Goal: Complete application form: Complete application form

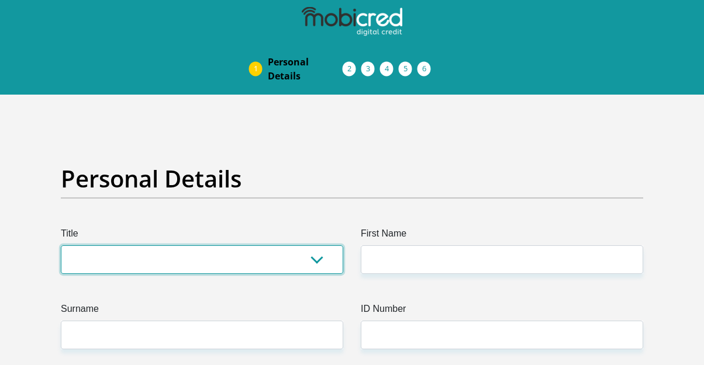
click at [223, 265] on select "Mr Ms Mrs Dr [PERSON_NAME]" at bounding box center [202, 260] width 282 height 29
select select "Ms"
click at [61, 246] on select "Mr Ms Mrs Dr [PERSON_NAME]" at bounding box center [202, 260] width 282 height 29
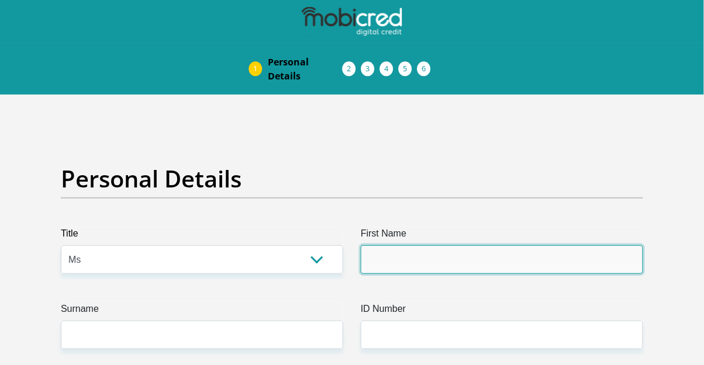
click at [431, 271] on input "First Name" at bounding box center [502, 260] width 282 height 29
click at [419, 271] on input "First Name" at bounding box center [502, 260] width 282 height 29
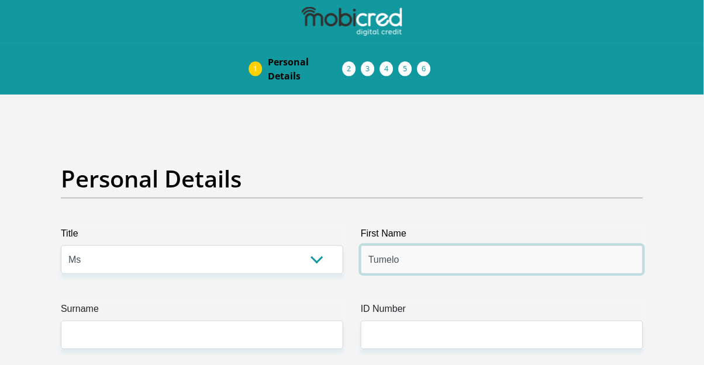
type input "Tumelo"
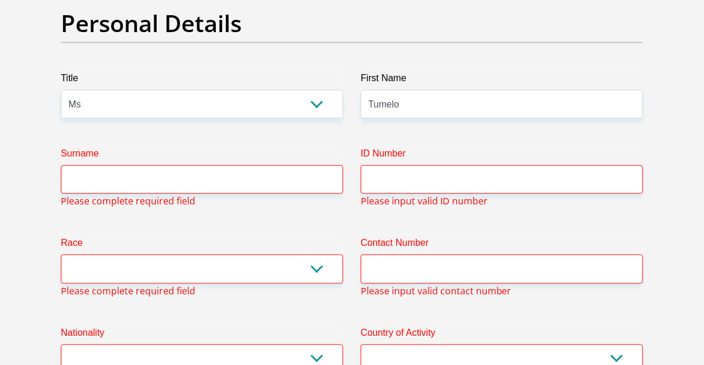
click at [275, 197] on div "Surname Please complete required field" at bounding box center [202, 177] width 300 height 61
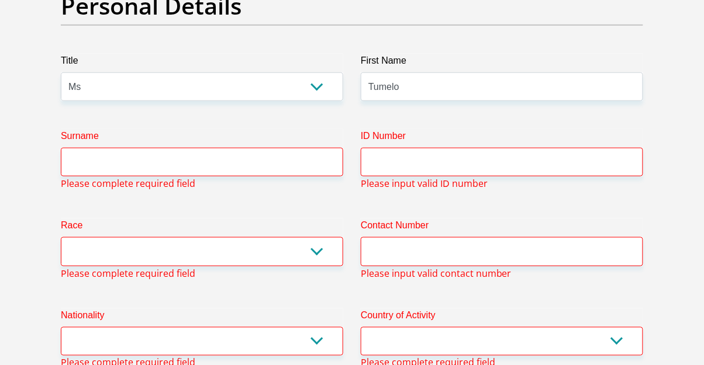
scroll to position [174, 0]
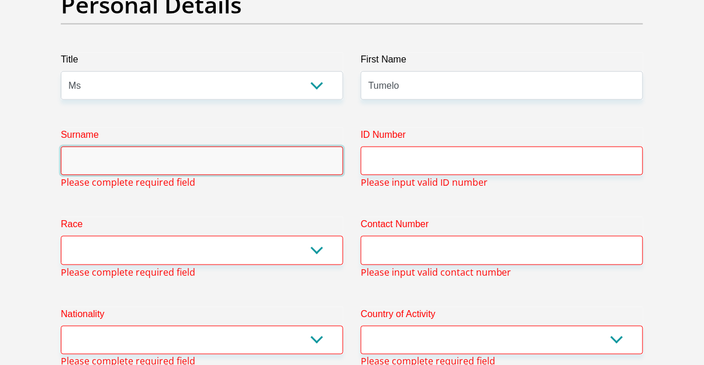
click at [293, 157] on input "Surname" at bounding box center [202, 161] width 282 height 29
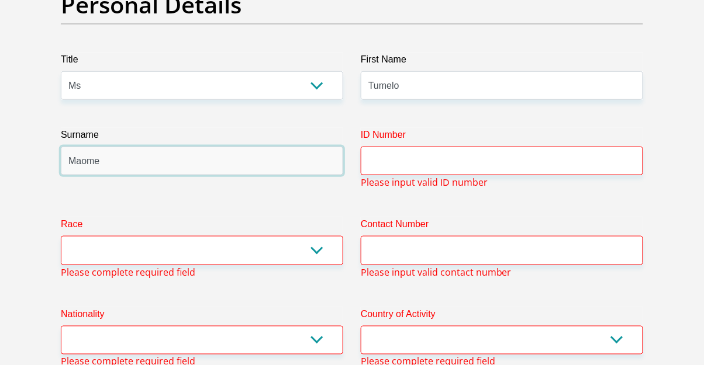
type input "Maome"
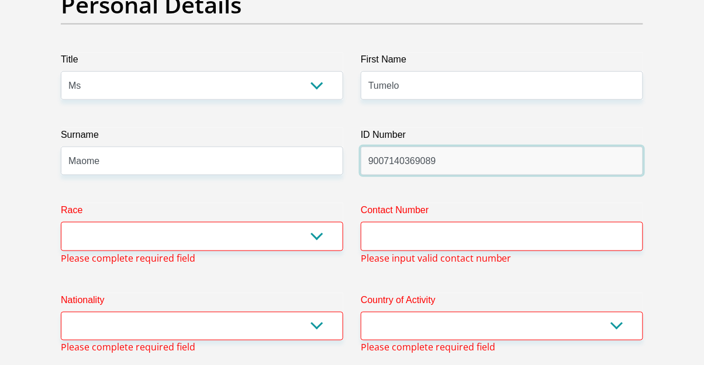
type input "9007140369089"
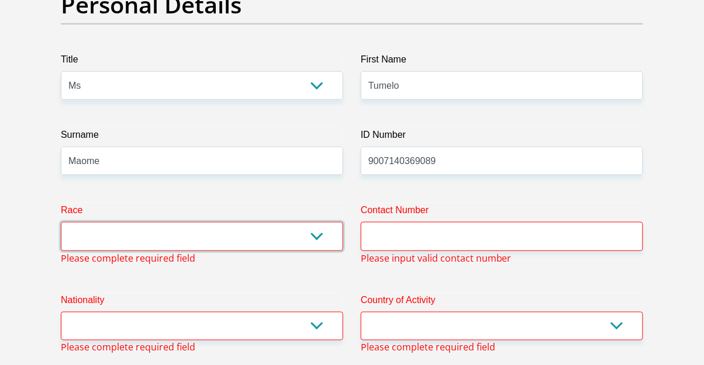
click at [312, 228] on select "Black Coloured Indian White Other" at bounding box center [202, 236] width 282 height 29
select select "1"
click at [61, 222] on select "Black Coloured Indian White Other" at bounding box center [202, 236] width 282 height 29
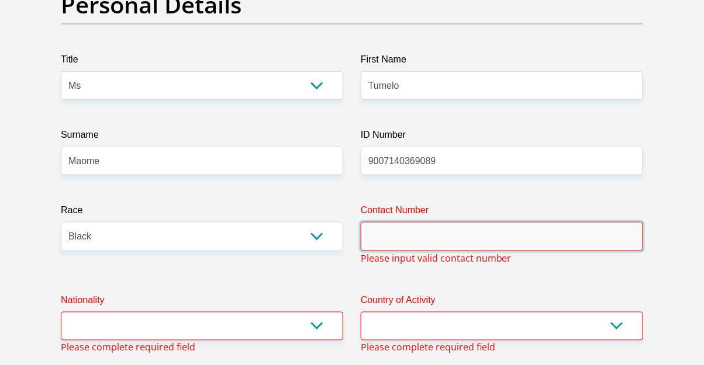
click at [474, 249] on input "Contact Number" at bounding box center [502, 236] width 282 height 29
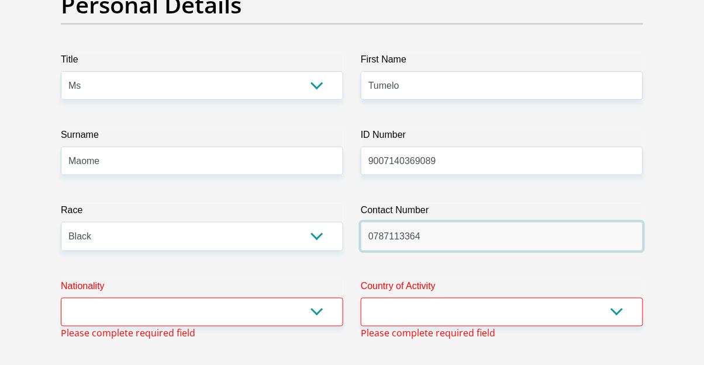
type input "0787113364"
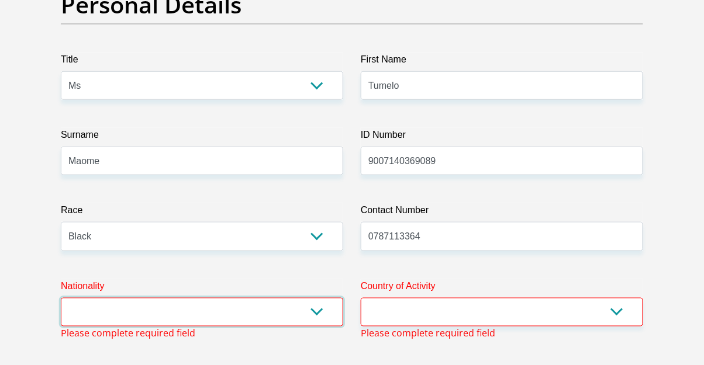
select select "ZAF"
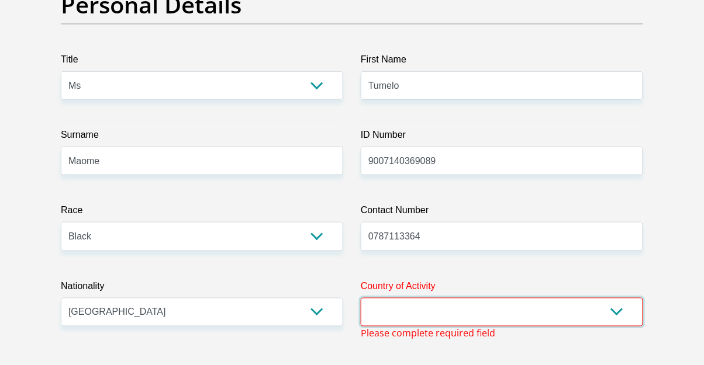
select select "ZAF"
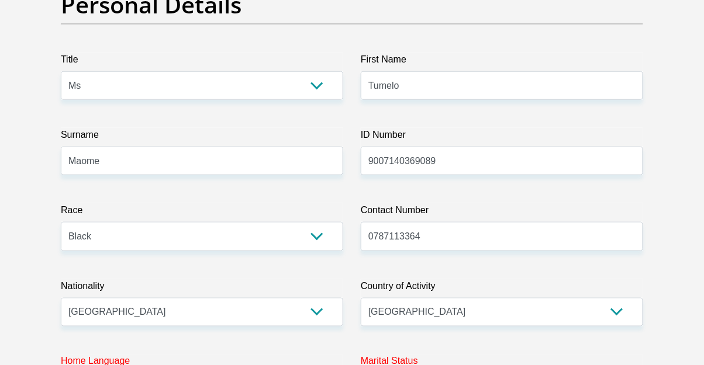
scroll to position [379, 0]
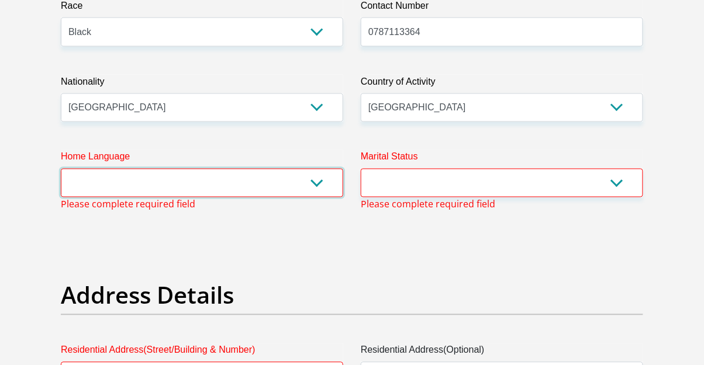
select select "eng"
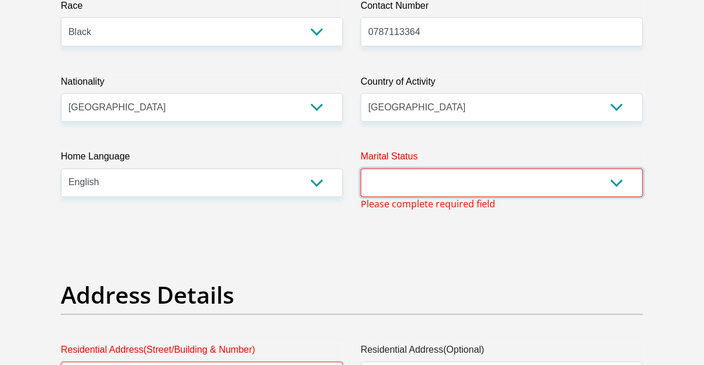
click at [534, 169] on select "Married ANC Single Divorced Widowed Married COP or Customary Law" at bounding box center [502, 183] width 282 height 29
select select "2"
click at [361, 169] on select "Married ANC Single Divorced Widowed Married COP or Customary Law" at bounding box center [502, 183] width 282 height 29
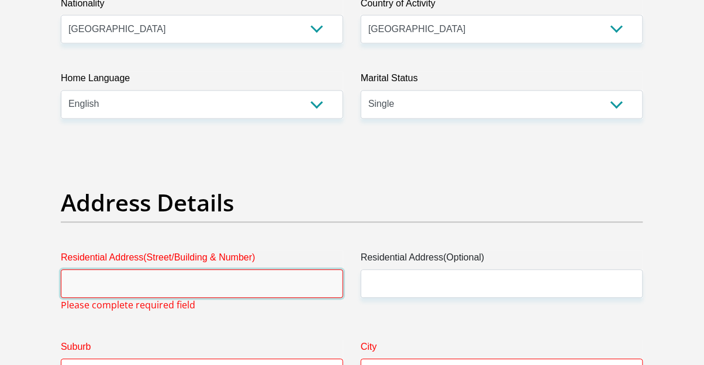
click at [270, 288] on input "Residential Address(Street/Building & Number)" at bounding box center [202, 284] width 282 height 29
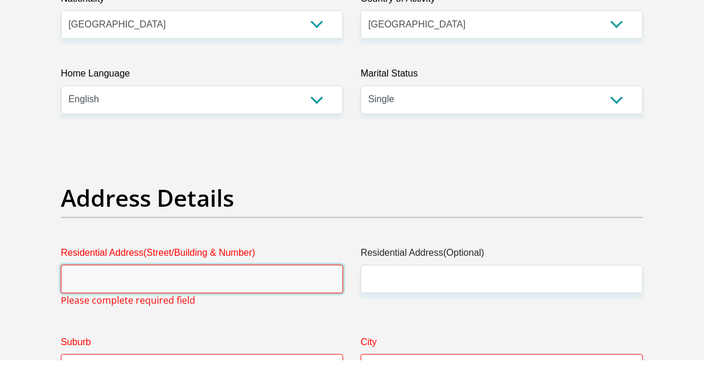
scroll to position [485, 0]
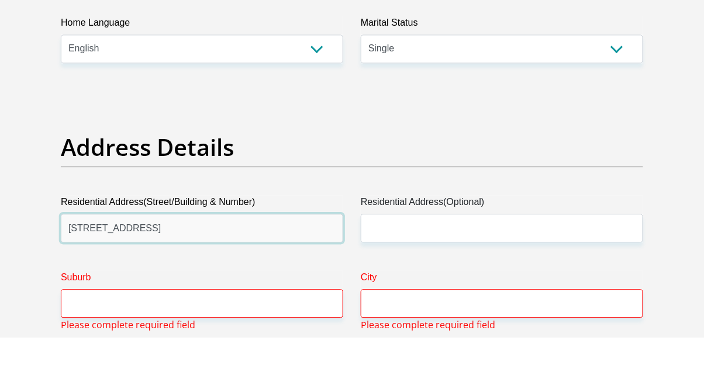
type input "[STREET_ADDRESS]"
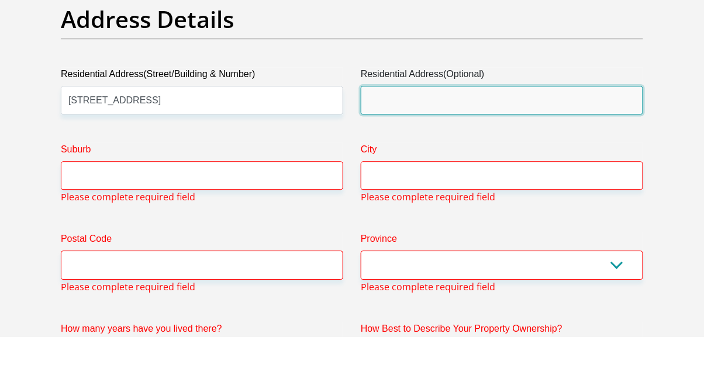
scroll to position [614, 0]
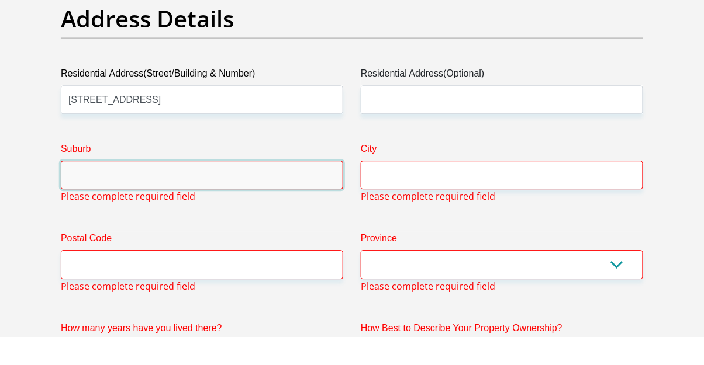
click at [271, 203] on input "Suburb" at bounding box center [202, 203] width 282 height 29
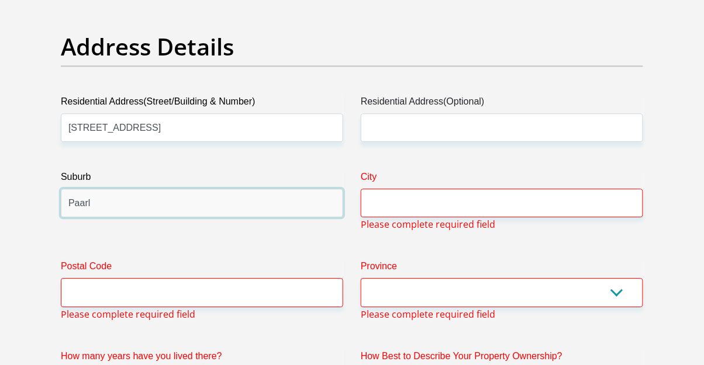
type input "Paarl"
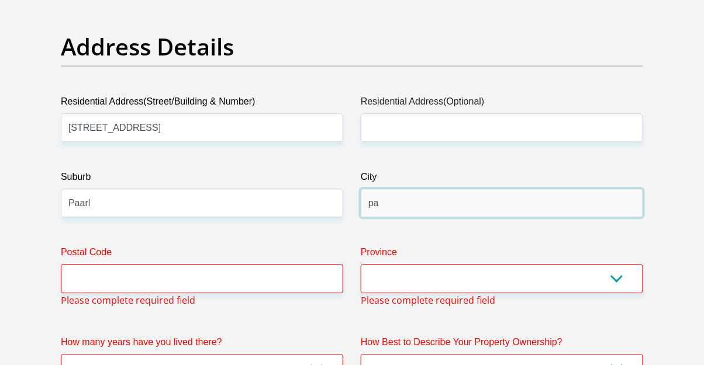
type input "p"
type input "P"
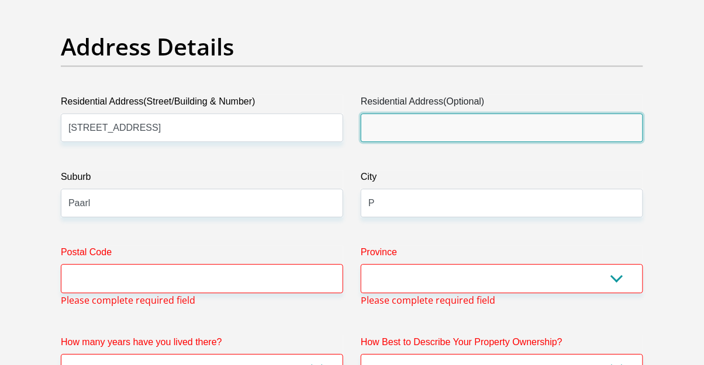
click at [376, 131] on input "Residential Address(Optional)" at bounding box center [502, 127] width 282 height 29
type input "A"
type input "Lavi estate"
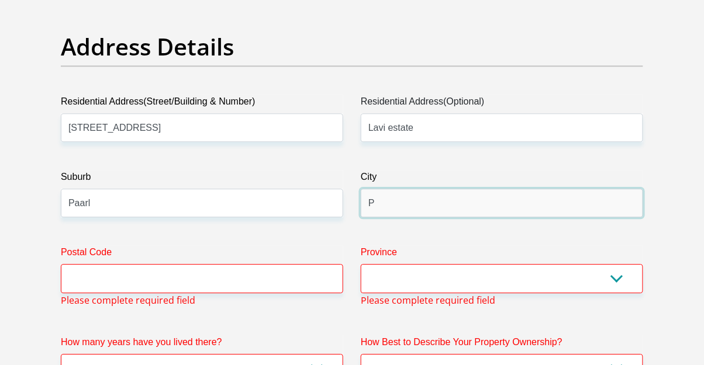
click at [445, 205] on input "P" at bounding box center [502, 203] width 282 height 29
type input "Paarl"
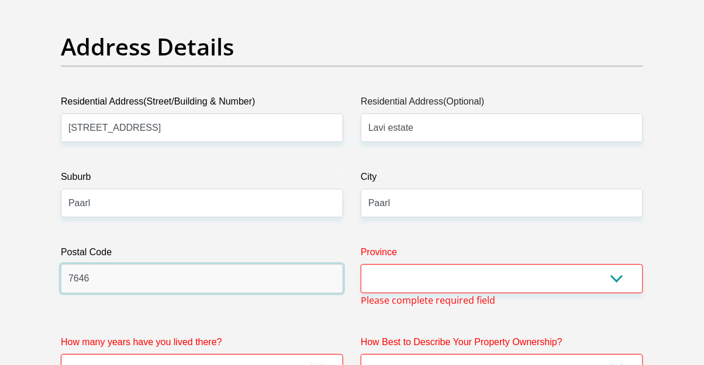
type input "7646"
click at [472, 275] on select "Eastern Cape Free State [GEOGRAPHIC_DATA] [GEOGRAPHIC_DATA][DATE] [GEOGRAPHIC_D…" at bounding box center [502, 278] width 282 height 29
select select "Western Cape"
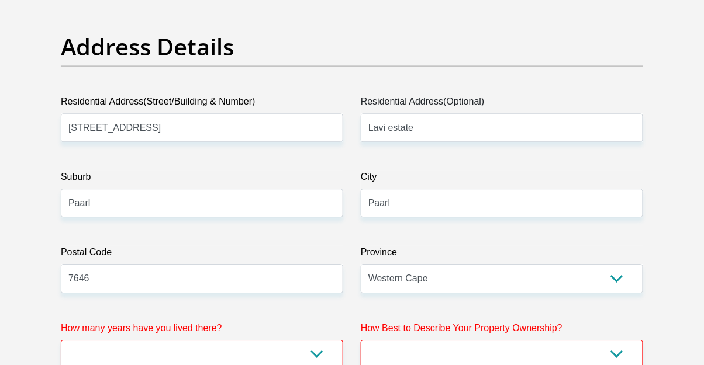
click at [247, 358] on select "less than 1 year 1-3 years 3-5 years 5+ years" at bounding box center [202, 354] width 282 height 29
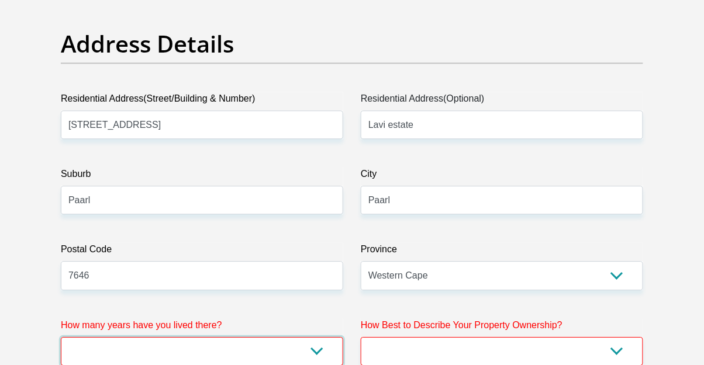
select select "2"
click at [61, 337] on select "less than 1 year 1-3 years 3-5 years 5+ years" at bounding box center [202, 351] width 282 height 29
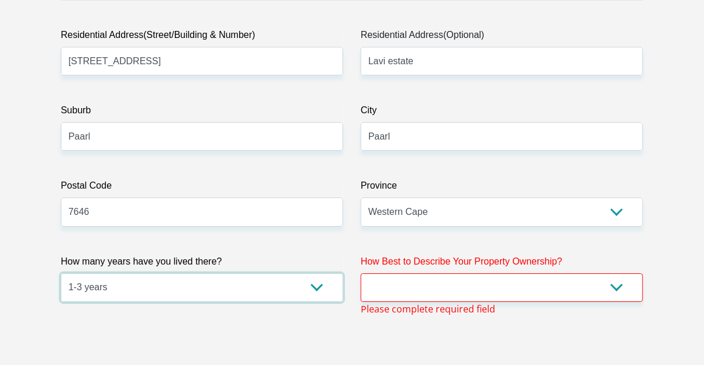
scroll to position [685, 0]
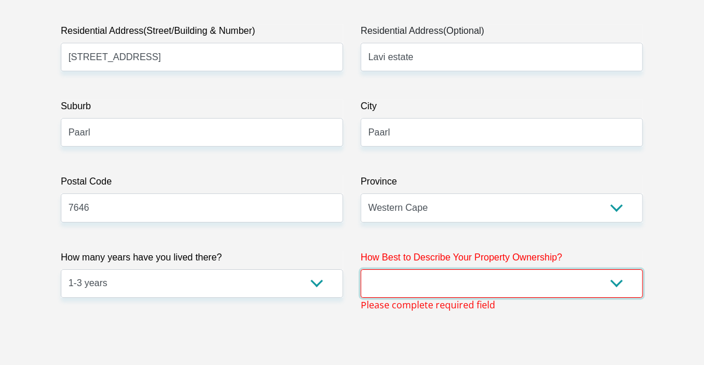
click at [423, 279] on select "Owned Rented Family Owned Company Dwelling" at bounding box center [502, 283] width 282 height 29
select select "Rented"
click at [361, 269] on select "Owned Rented Family Owned Company Dwelling" at bounding box center [502, 283] width 282 height 29
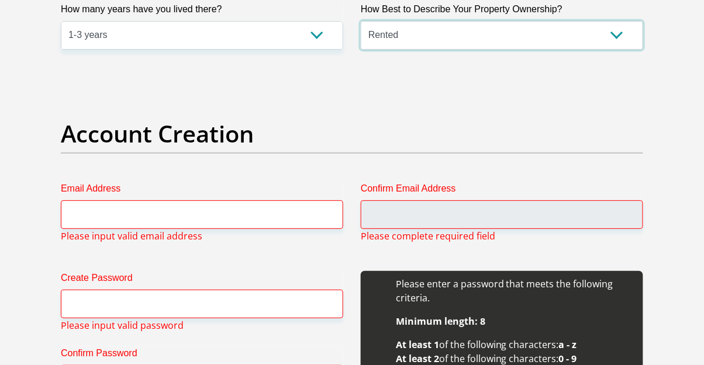
scroll to position [934, 0]
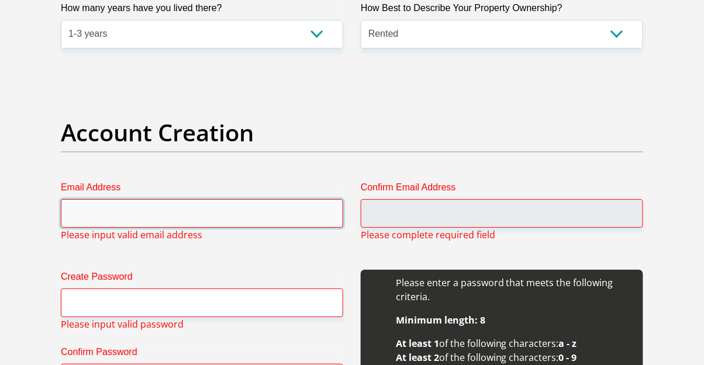
click at [229, 218] on input "Email Address" at bounding box center [202, 213] width 282 height 29
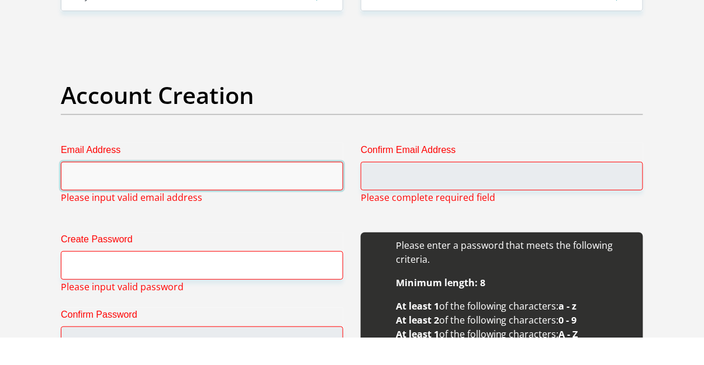
scroll to position [962, 0]
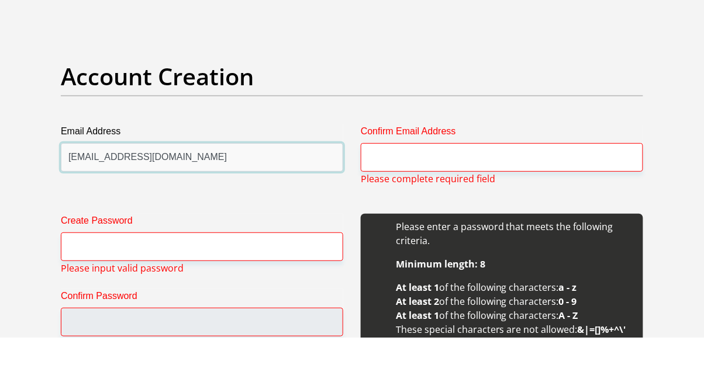
type input "[EMAIL_ADDRESS][DOMAIN_NAME]"
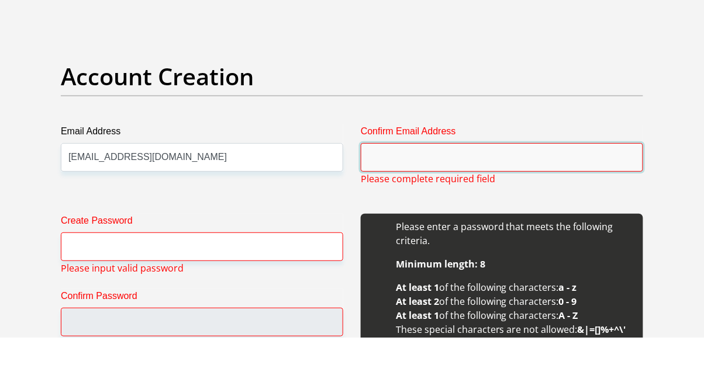
click at [471, 182] on input "Confirm Email Address" at bounding box center [502, 185] width 282 height 29
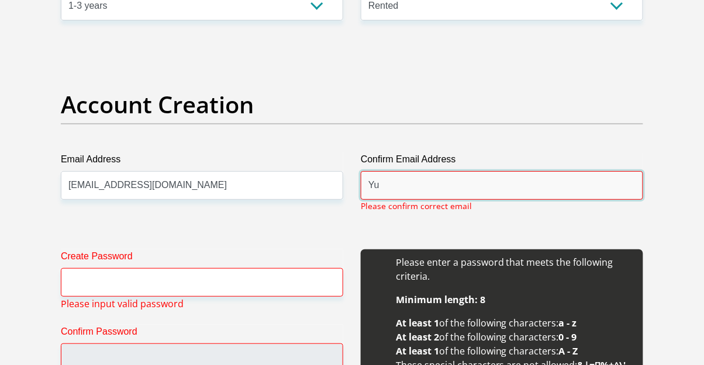
type input "Y"
click at [376, 179] on input "[EMAIL_ADDRESS][DOMAIN_NAME]" at bounding box center [502, 185] width 282 height 29
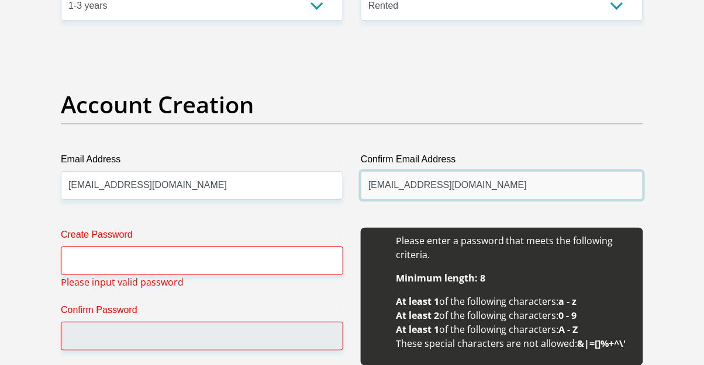
type input "[EMAIL_ADDRESS][DOMAIN_NAME]"
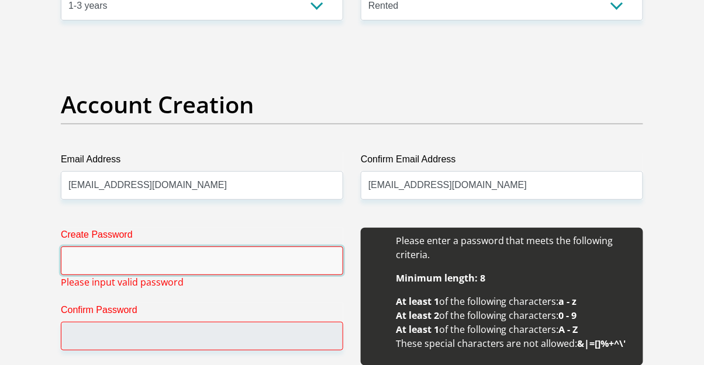
click at [206, 254] on input "Create Password" at bounding box center [202, 261] width 282 height 29
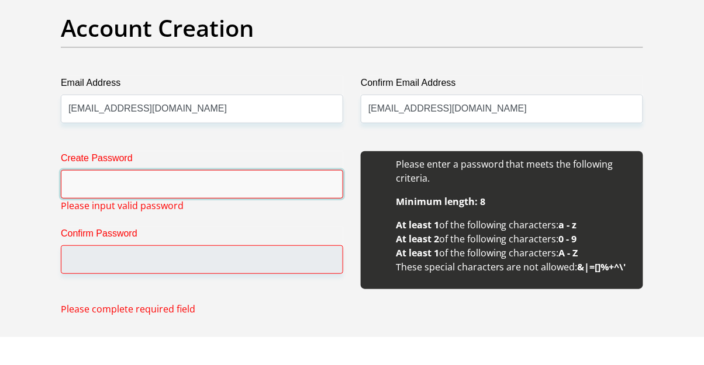
scroll to position [1013, 0]
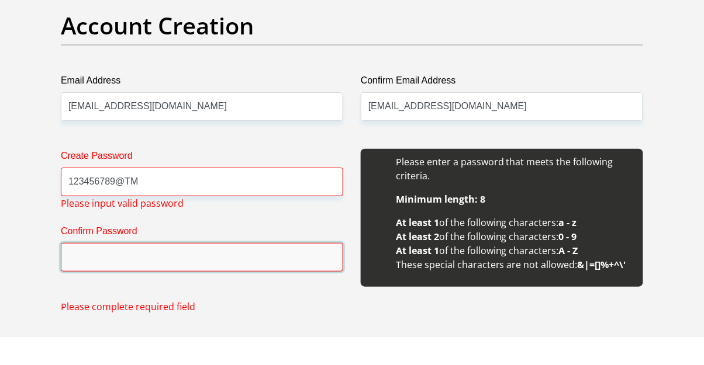
click at [265, 283] on input "Confirm Password" at bounding box center [202, 285] width 282 height 29
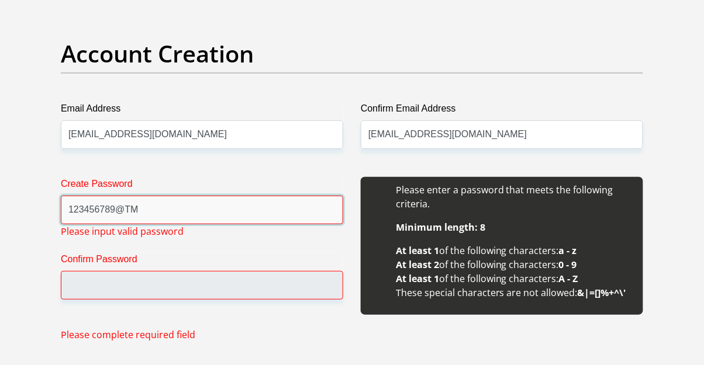
click at [246, 211] on input "123456789@TM" at bounding box center [202, 210] width 282 height 29
type input "1"
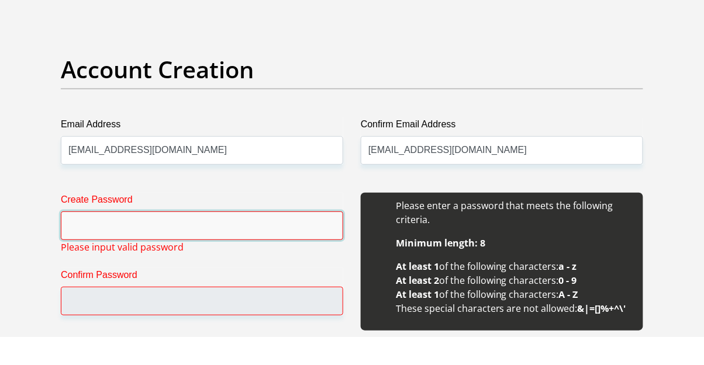
scroll to position [969, 0]
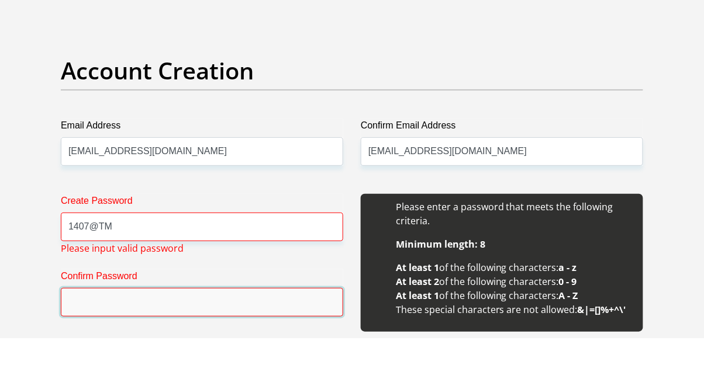
click at [227, 330] on input "Confirm Password" at bounding box center [202, 329] width 282 height 29
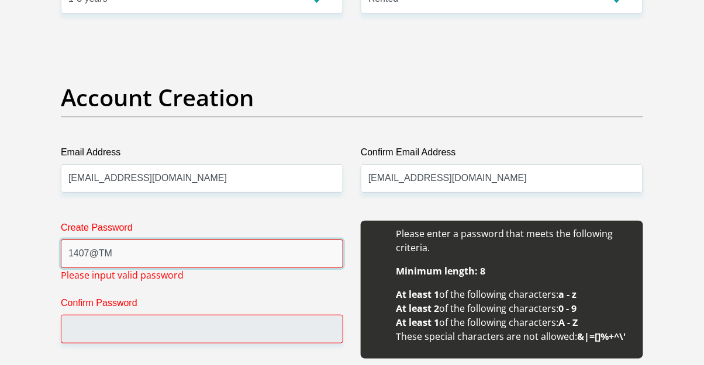
click at [94, 248] on input "1407@TM" at bounding box center [202, 254] width 282 height 29
click at [213, 250] on input "14071990@TM" at bounding box center [202, 254] width 282 height 29
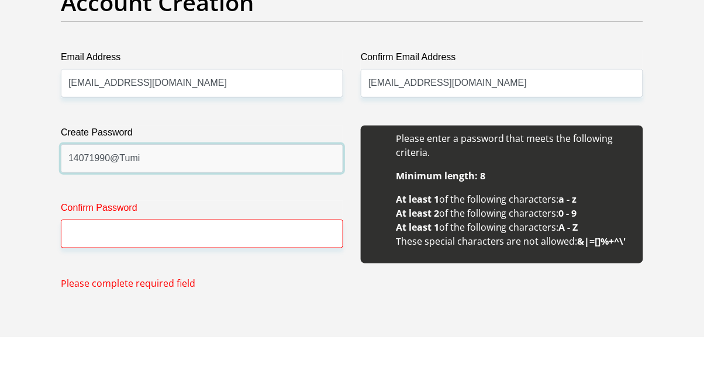
scroll to position [1049, 0]
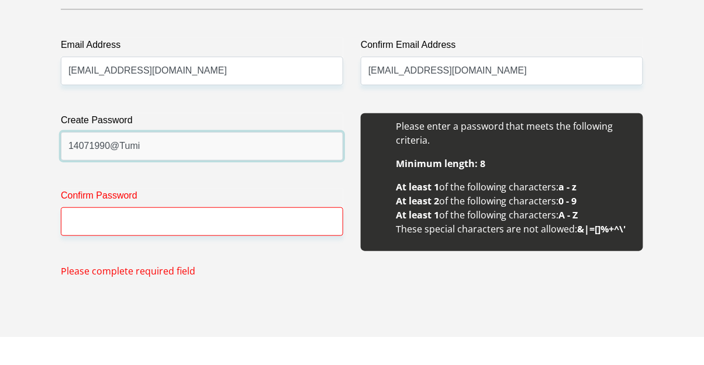
type input "14071990@Tumi"
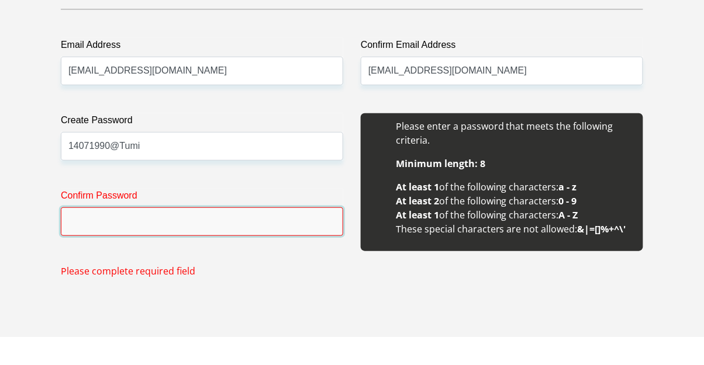
click at [203, 247] on input "Confirm Password" at bounding box center [202, 250] width 282 height 29
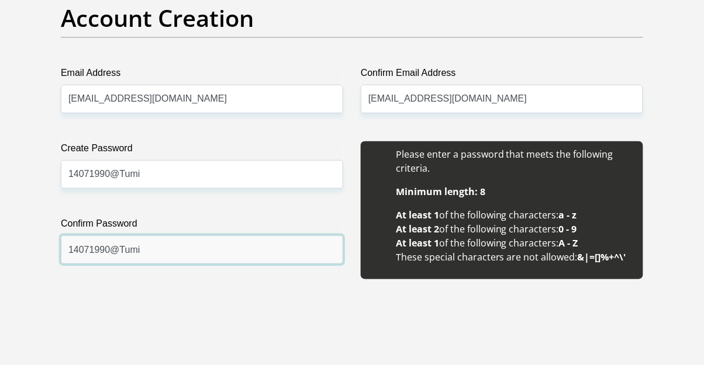
click at [342, 254] on input "14071990@Tumi" at bounding box center [202, 250] width 282 height 29
click at [341, 243] on input "14071990@Tumi" at bounding box center [202, 250] width 282 height 29
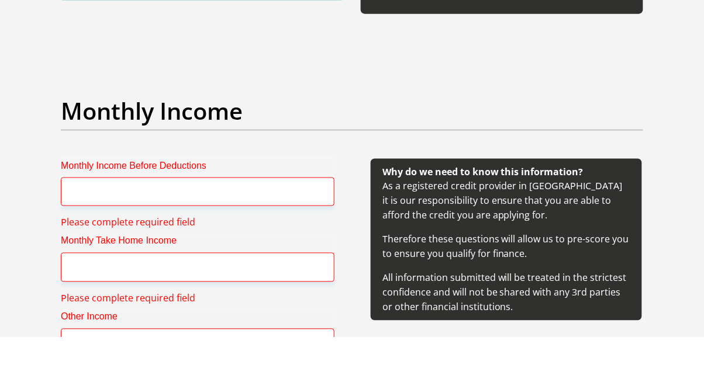
scroll to position [1289, 0]
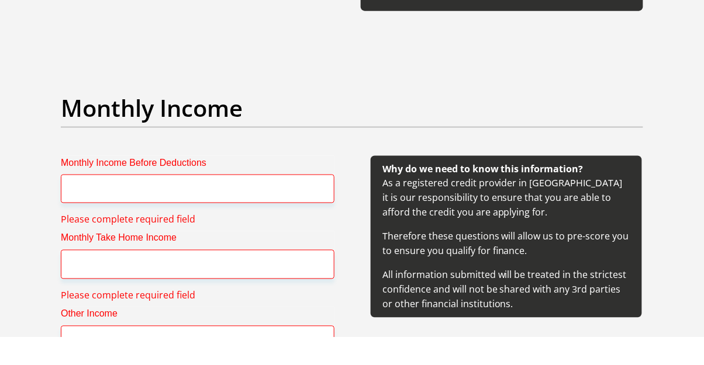
type input "14071990@Tumi"
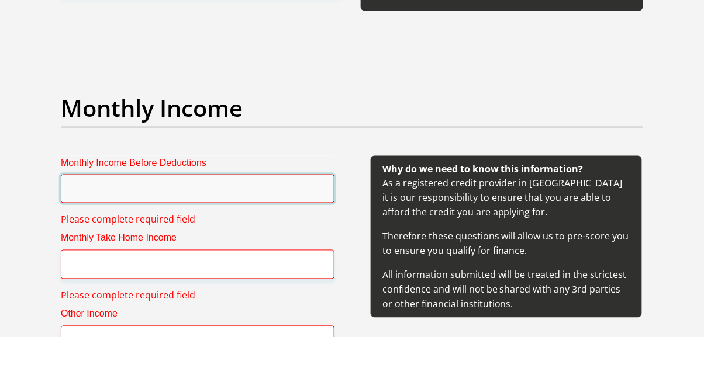
click at [220, 212] on input "Monthly Income Before Deductions" at bounding box center [198, 217] width 274 height 29
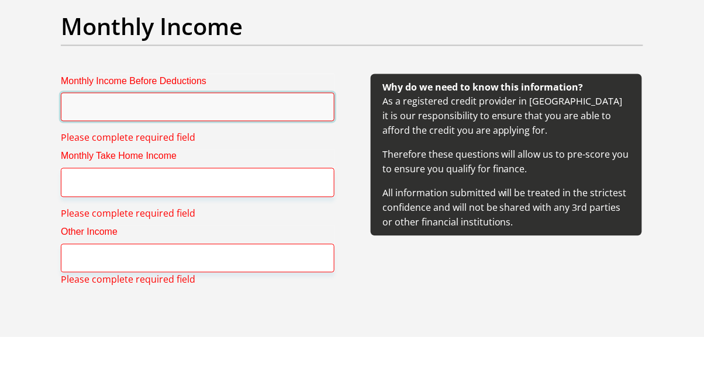
scroll to position [1371, 0]
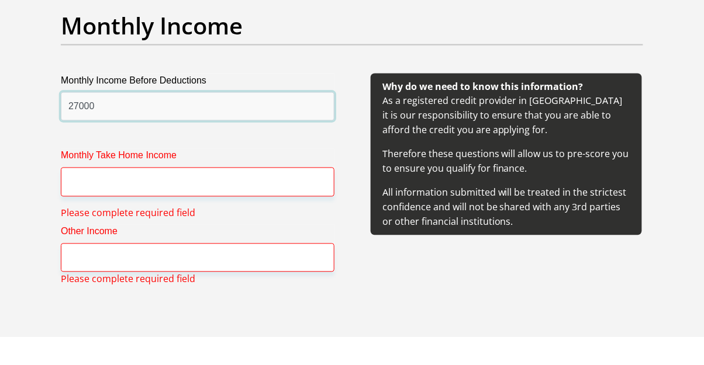
type input "27000"
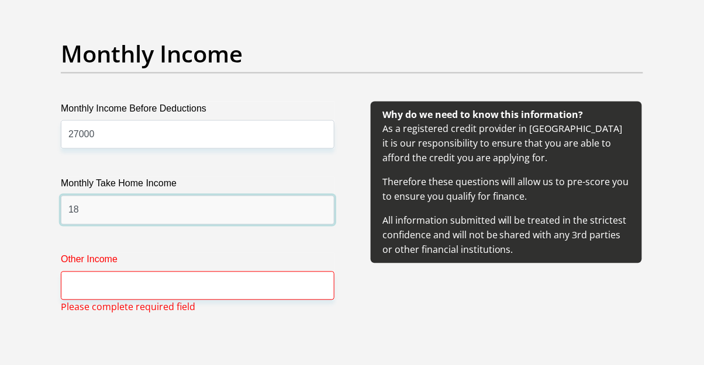
type input "1"
type input "21000"
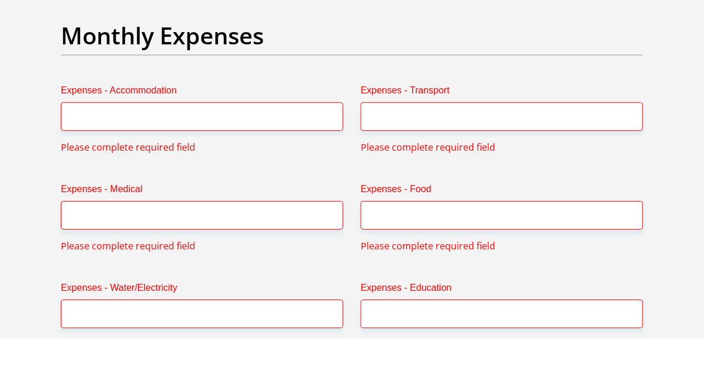
type input "0"
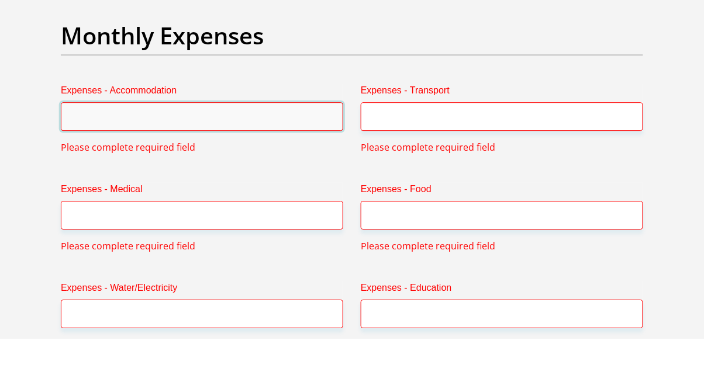
click at [296, 143] on input "Expenses - Accommodation" at bounding box center [202, 143] width 282 height 29
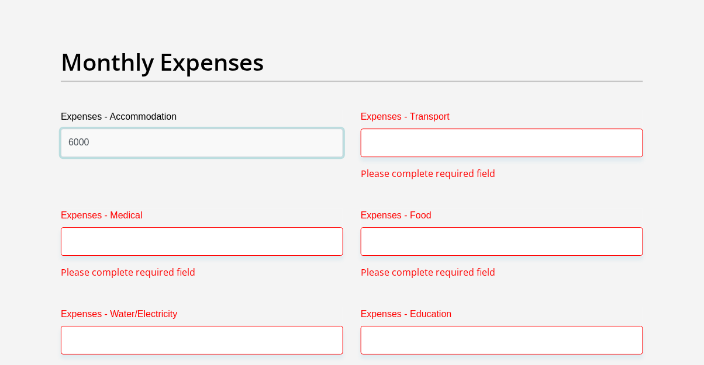
type input "6000"
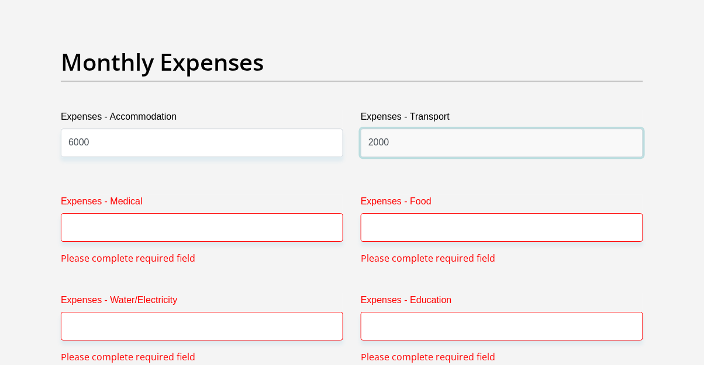
type input "2000"
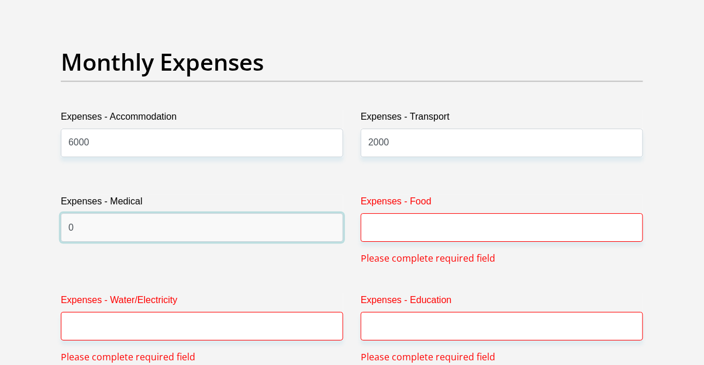
type input "0"
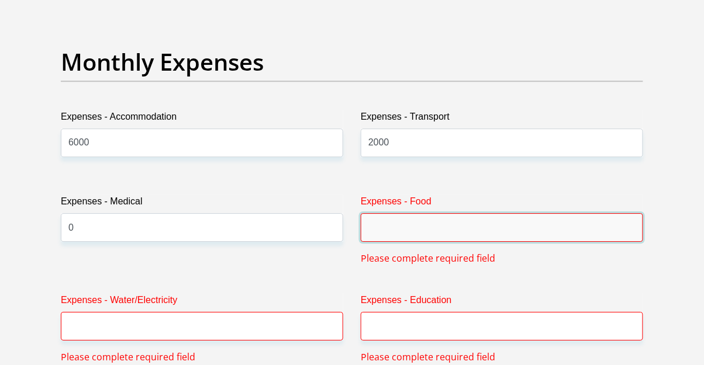
type input "0"
type input "1"
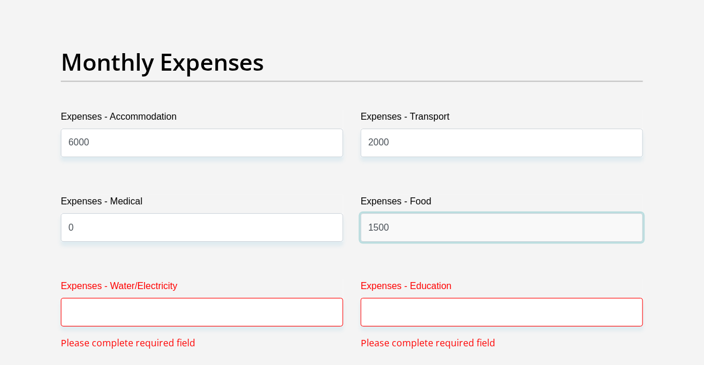
type input "1500"
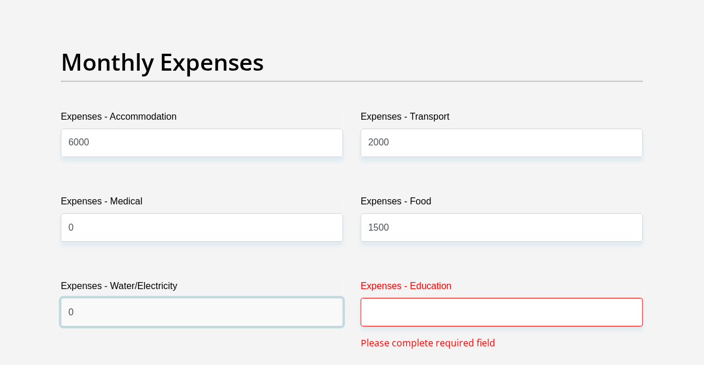
type input "0"
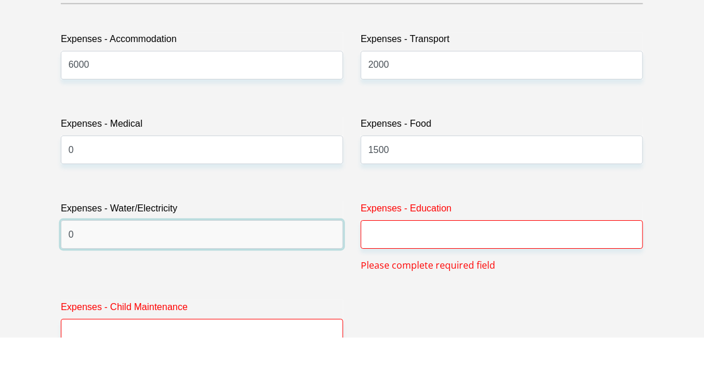
click at [275, 260] on input "0" at bounding box center [202, 262] width 282 height 29
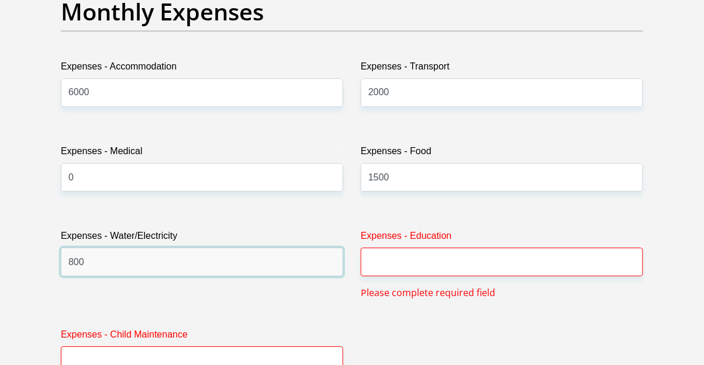
type input "800"
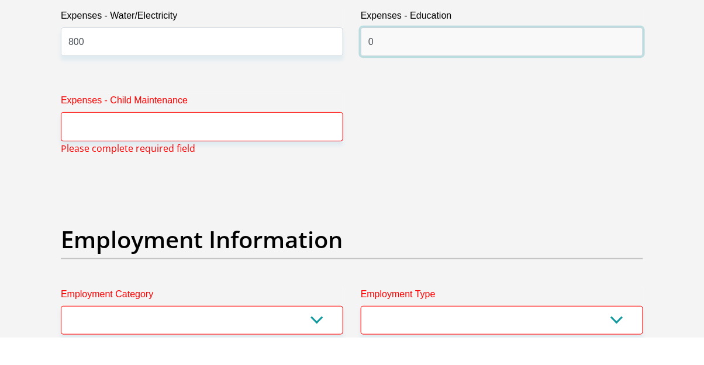
type input "0"
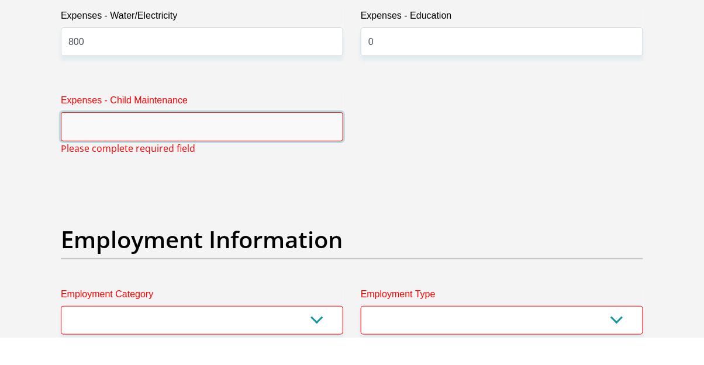
click at [292, 157] on input "Expenses - Child Maintenance" at bounding box center [202, 154] width 282 height 29
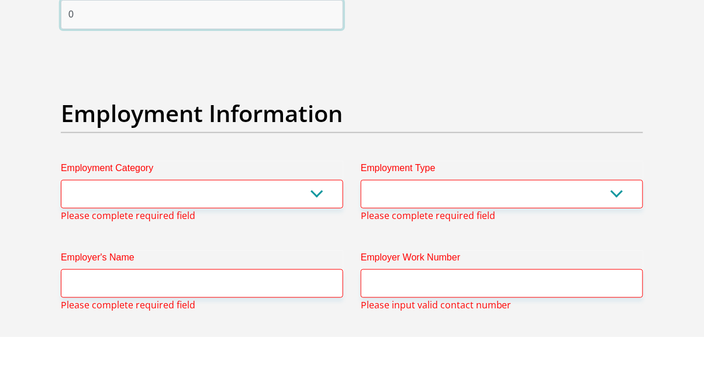
scroll to position [2081, 0]
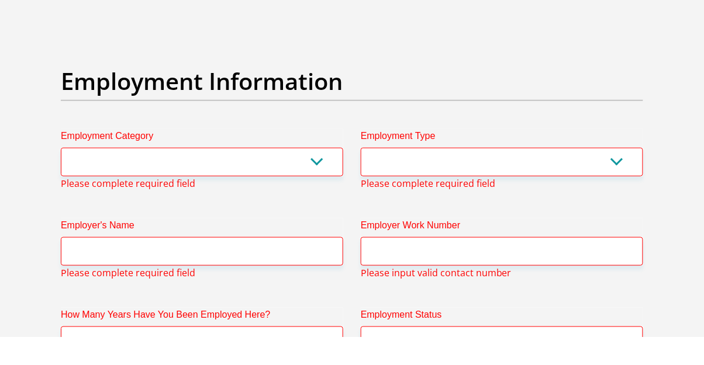
type input "0"
click at [262, 189] on select "AGRICULTURE ALCOHOL & TOBACCO CONSTRUCTION MATERIALS METALLURGY EQUIPMENT FOR R…" at bounding box center [202, 190] width 282 height 29
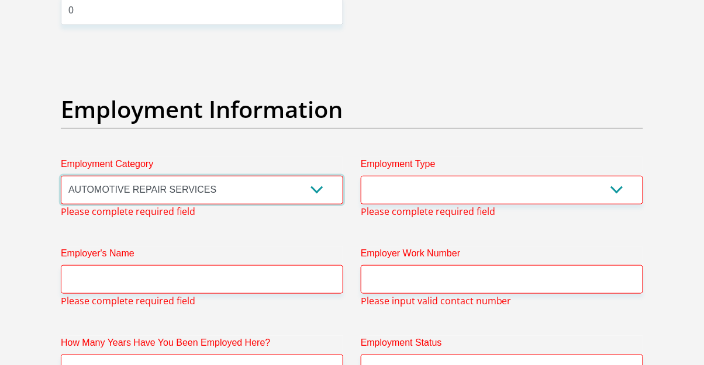
click at [61, 176] on select "AGRICULTURE ALCOHOL & TOBACCO CONSTRUCTION MATERIALS METALLURGY EQUIPMENT FOR R…" at bounding box center [202, 190] width 282 height 29
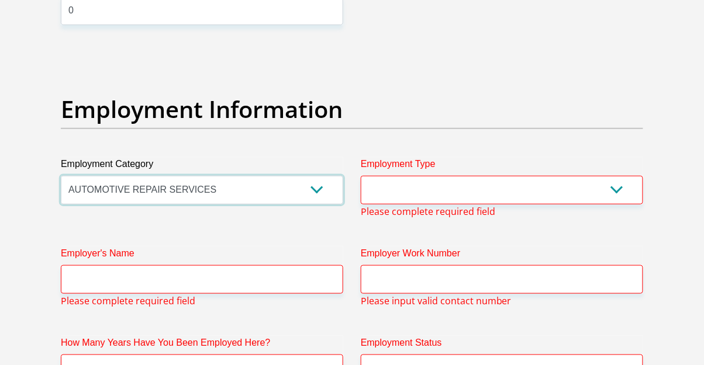
click at [211, 186] on select "AGRICULTURE ALCOHOL & TOBACCO CONSTRUCTION MATERIALS METALLURGY EQUIPMENT FOR R…" at bounding box center [202, 190] width 282 height 29
select select "71"
click at [61, 176] on select "AGRICULTURE ALCOHOL & TOBACCO CONSTRUCTION MATERIALS METALLURGY EQUIPMENT FOR R…" at bounding box center [202, 190] width 282 height 29
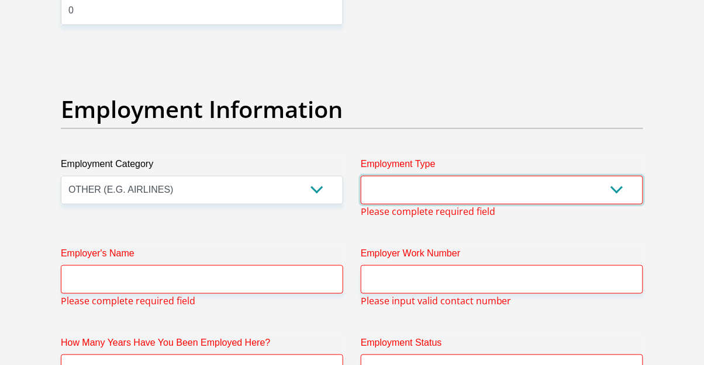
click at [437, 201] on select "College/Lecturer Craft Seller Creative Driver Executive Farmer Forces - Non Com…" at bounding box center [502, 190] width 282 height 29
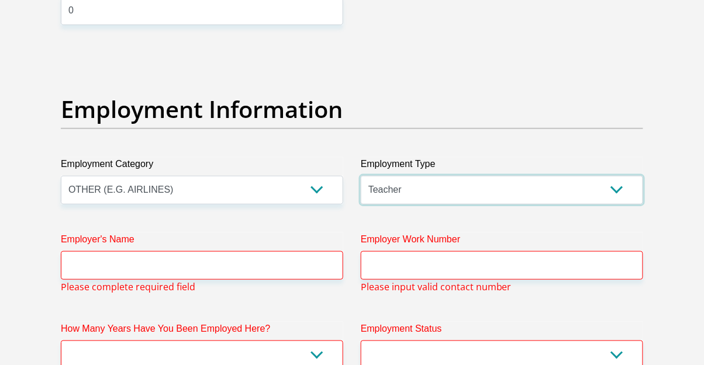
select select "Labourer"
click at [361, 176] on select "College/Lecturer Craft Seller Creative Driver Executive Farmer Forces - Non Com…" at bounding box center [502, 190] width 282 height 29
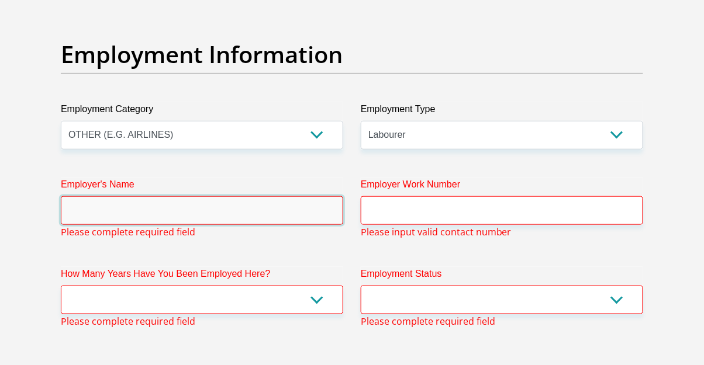
click at [253, 215] on input "Employer's Name" at bounding box center [202, 210] width 282 height 29
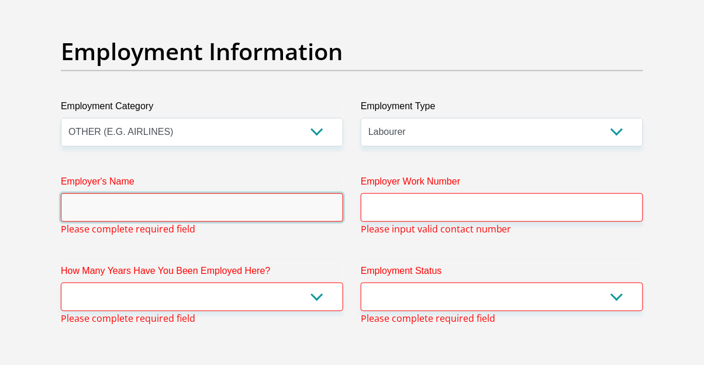
scroll to position [2164, 0]
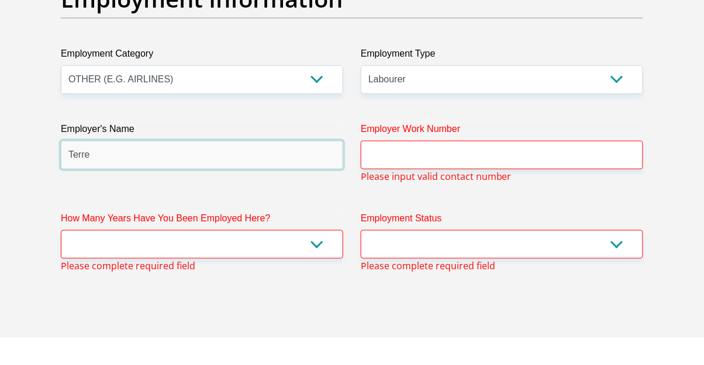
click at [224, 169] on input "Terre" at bounding box center [202, 182] width 282 height 29
type input "Terre"
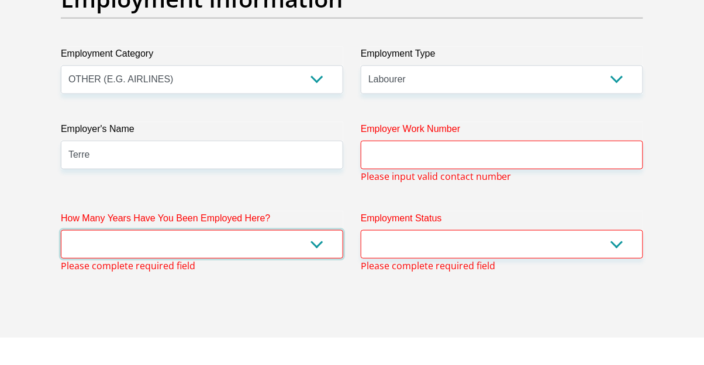
click at [257, 284] on select "less than 1 year 1-3 years 3-5 years 5+ years" at bounding box center [202, 272] width 282 height 29
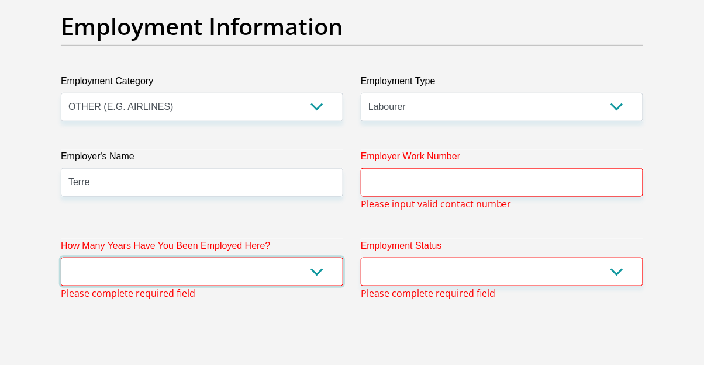
select select "24"
click at [61, 258] on select "less than 1 year 1-3 years 3-5 years 5+ years" at bounding box center [202, 272] width 282 height 29
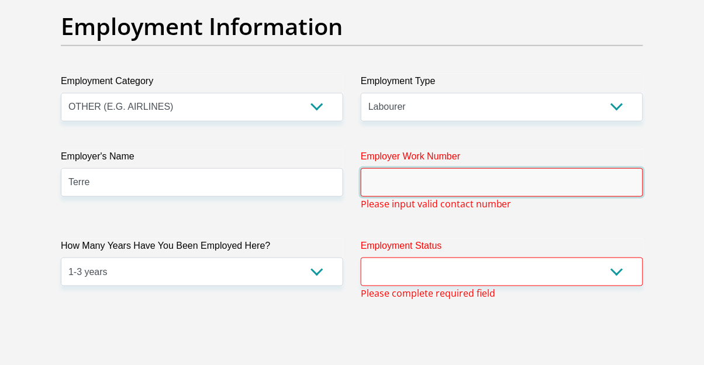
click at [437, 178] on input "Employer Work Number" at bounding box center [502, 182] width 282 height 29
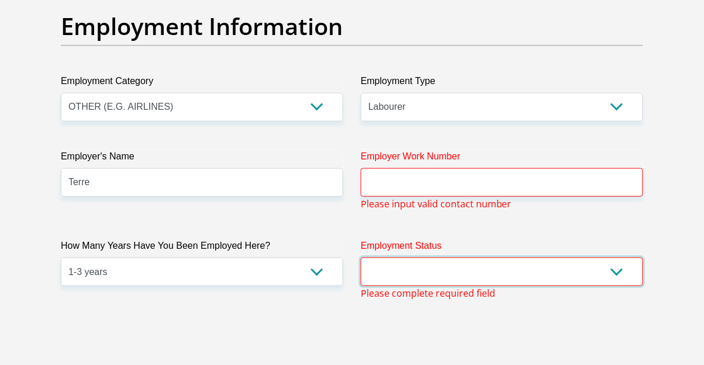
click at [452, 278] on select "Permanent/Full-time Part-time/Casual [DEMOGRAPHIC_DATA] Worker Self-Employed Ho…" at bounding box center [502, 272] width 282 height 29
select select "1"
click at [361, 258] on select "Permanent/Full-time Part-time/Casual [DEMOGRAPHIC_DATA] Worker Self-Employed Ho…" at bounding box center [502, 272] width 282 height 29
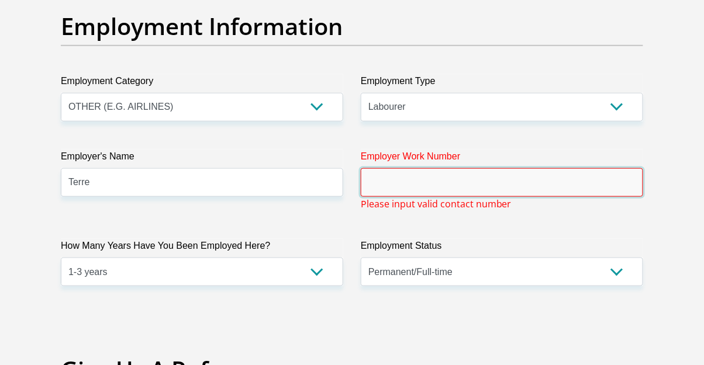
click at [433, 181] on input "Employer Work Number" at bounding box center [502, 182] width 282 height 29
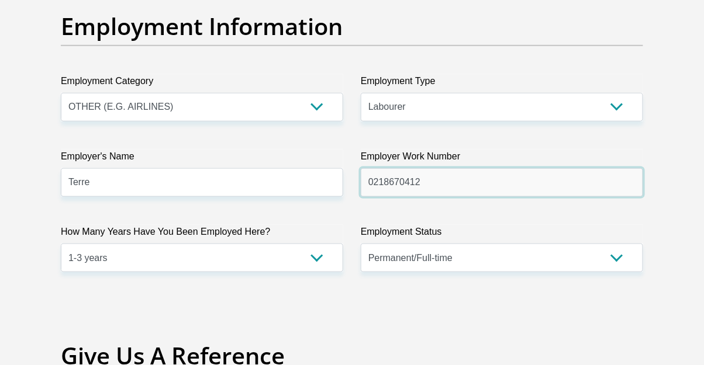
type input "0218670412"
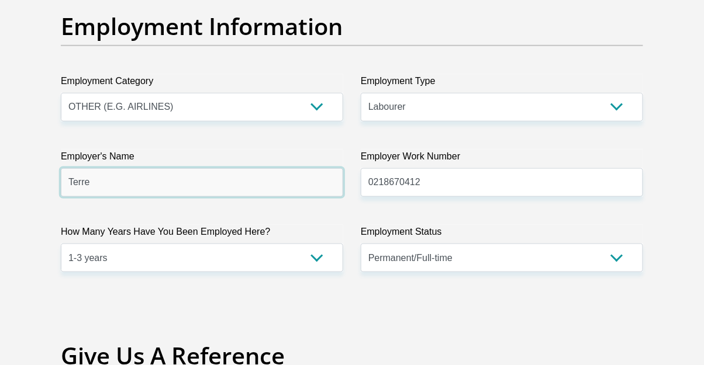
click at [215, 184] on input "Terre" at bounding box center [202, 182] width 282 height 29
click at [81, 178] on input "TerreP" at bounding box center [202, 182] width 282 height 29
click at [88, 179] on input "TerreP" at bounding box center [202, 182] width 282 height 29
paste input "aisibleVignedOrWineOliveOilEstateFranschhoek"
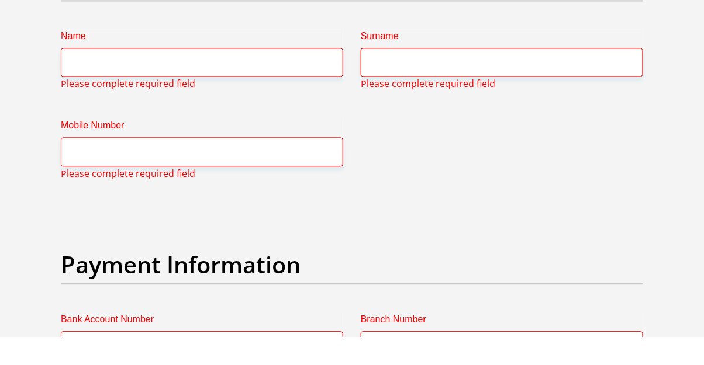
scroll to position [2514, 0]
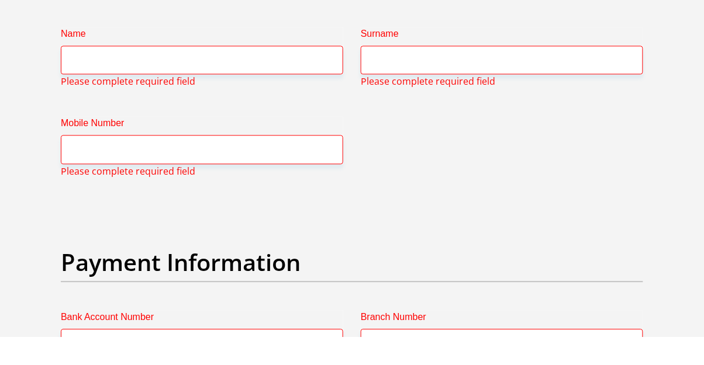
type input "TerrePaisibleVignedOrWineOliveOilEstateFranschhoek"
click at [242, 74] on input "Name" at bounding box center [202, 88] width 282 height 29
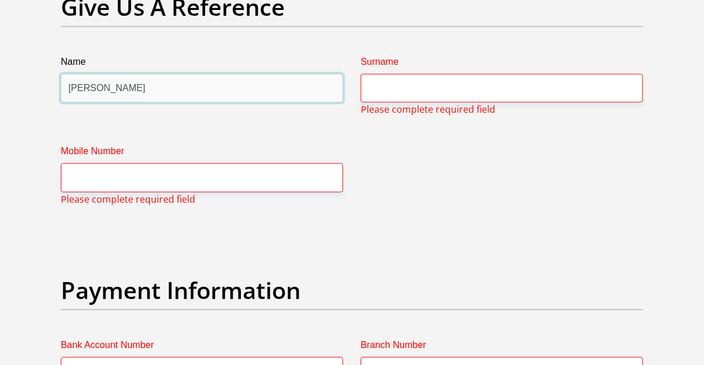
type input "[PERSON_NAME]"
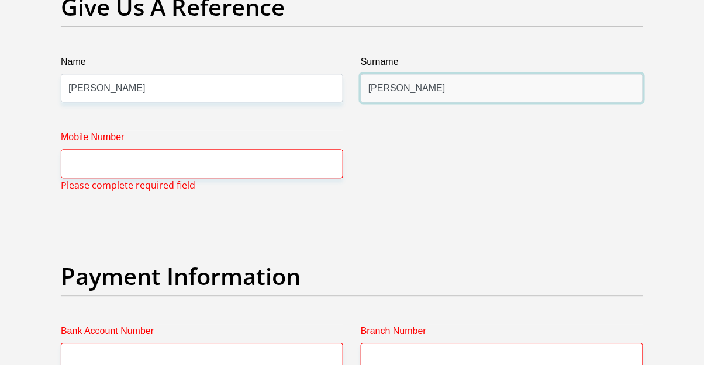
type input "[PERSON_NAME]"
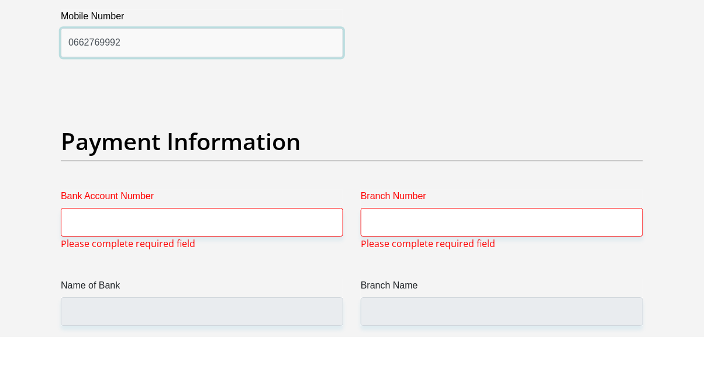
scroll to position [2616, 0]
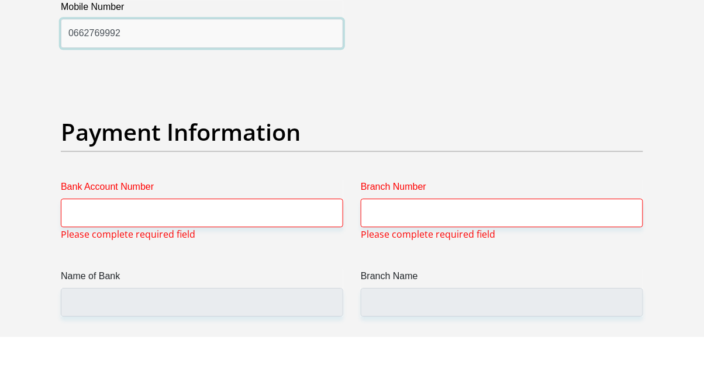
type input "0662769992"
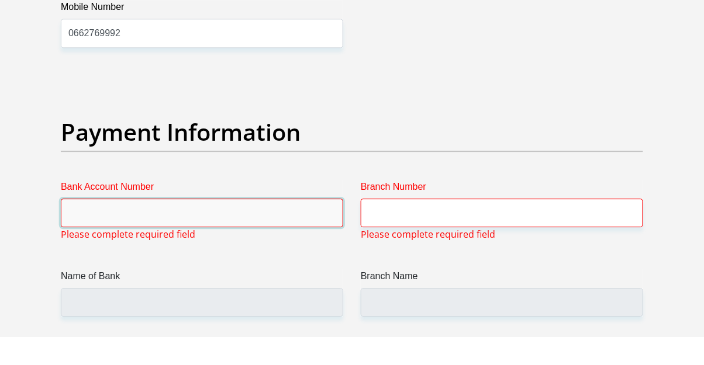
click at [244, 251] on input "Bank Account Number" at bounding box center [202, 241] width 282 height 29
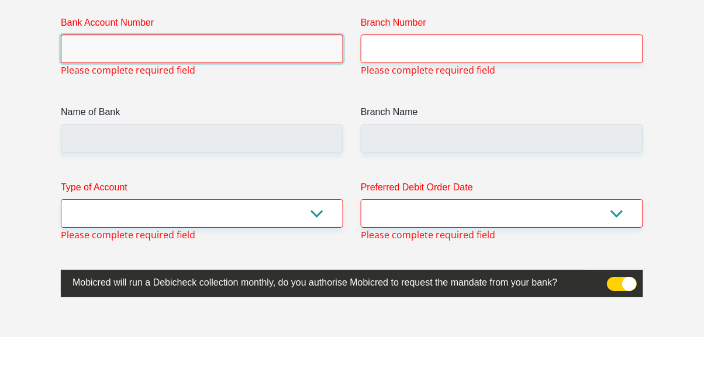
scroll to position [2781, 0]
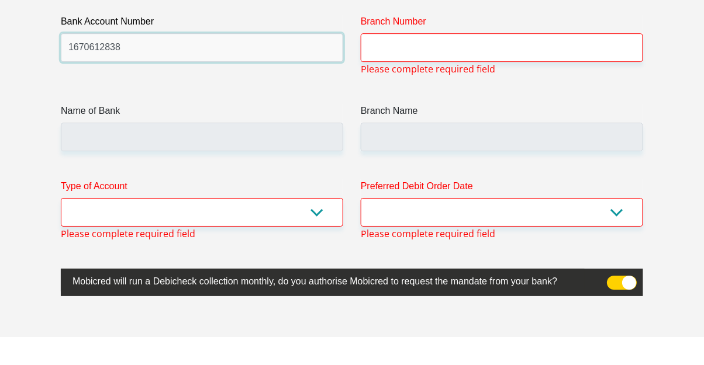
type input "1670612838"
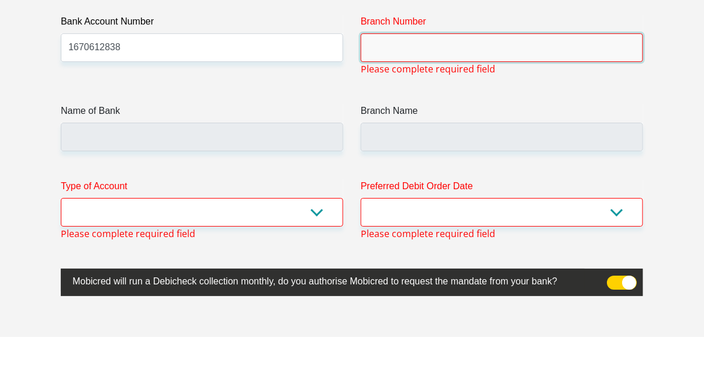
click at [482, 87] on input "Branch Number" at bounding box center [502, 75] width 282 height 29
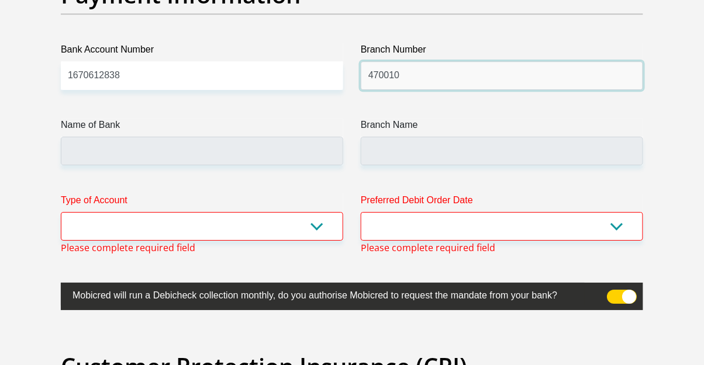
type input "470010"
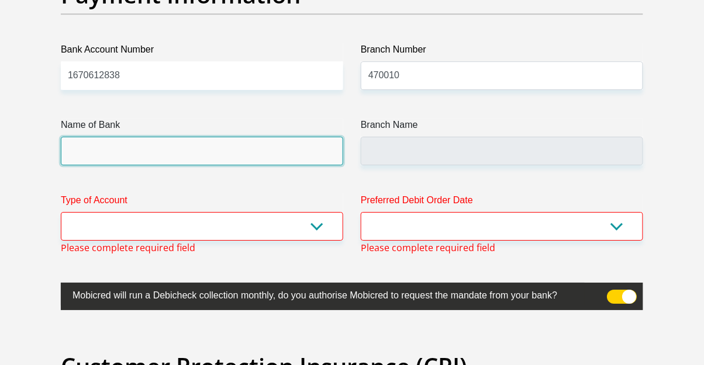
click at [236, 139] on input "Name of Bank" at bounding box center [202, 151] width 282 height 29
type input "CAPITEC BANK LIMITED"
type input "CAPITEC BANK CPC"
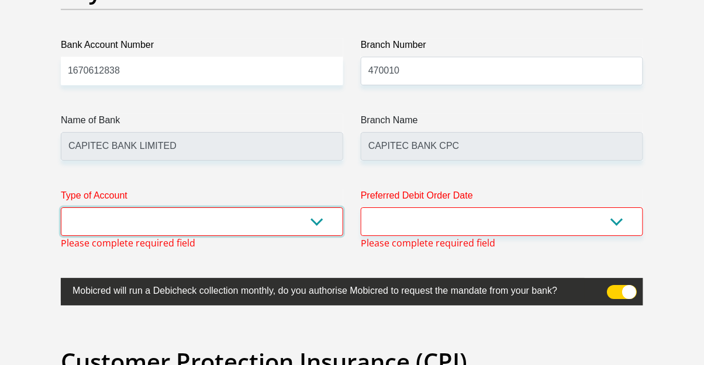
click at [289, 227] on select "Cheque Savings" at bounding box center [202, 222] width 282 height 29
select select "SAV"
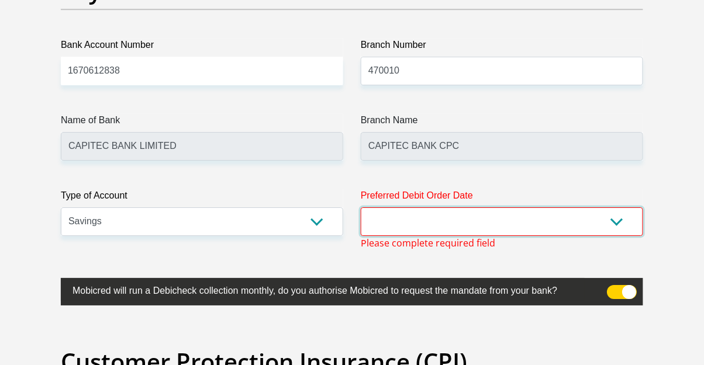
click at [431, 219] on select "1st 2nd 3rd 4th 5th 7th 18th 19th 20th 21st 22nd 23rd 24th 25th 26th 27th 28th …" at bounding box center [502, 222] width 282 height 29
select select "1"
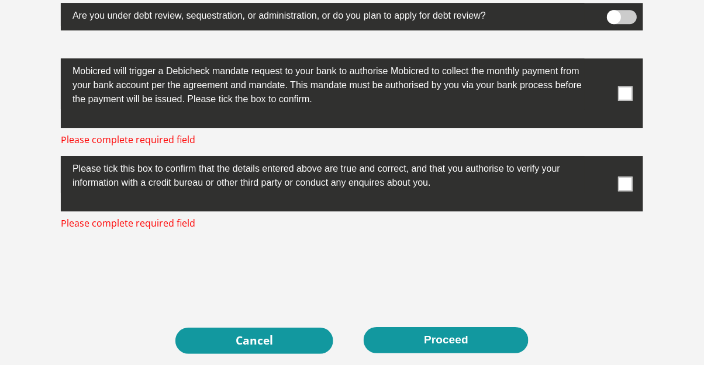
scroll to position [3773, 0]
click at [620, 118] on label at bounding box center [352, 93] width 582 height 70
click at [602, 61] on input "checkbox" at bounding box center [602, 61] width 0 height 0
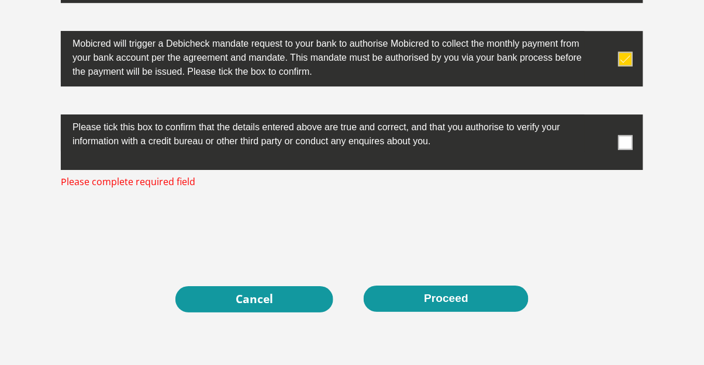
scroll to position [3817, 0]
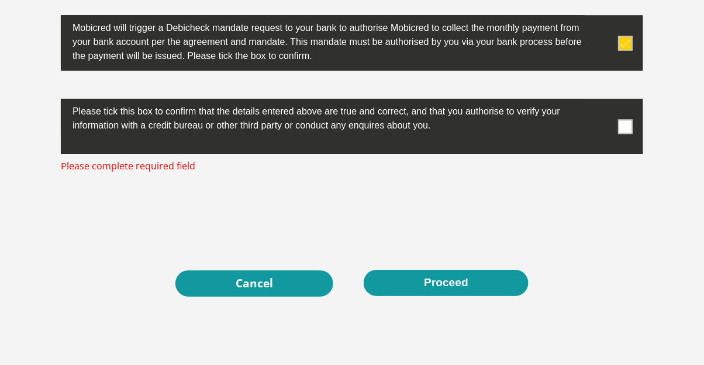
click at [626, 134] on span at bounding box center [625, 126] width 15 height 15
click at [602, 102] on input "checkbox" at bounding box center [602, 102] width 0 height 0
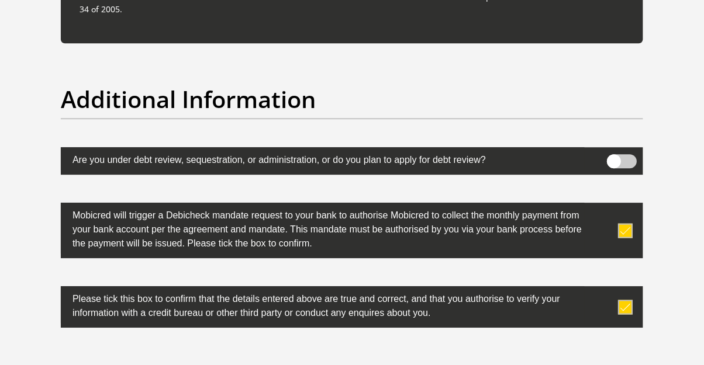
scroll to position [3828, 0]
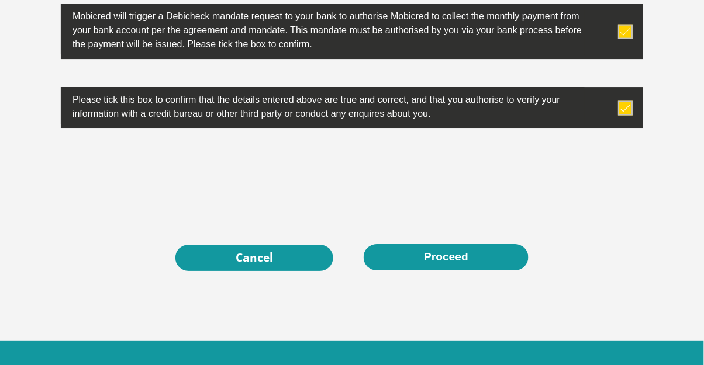
click at [497, 271] on button "Proceed" at bounding box center [446, 257] width 165 height 26
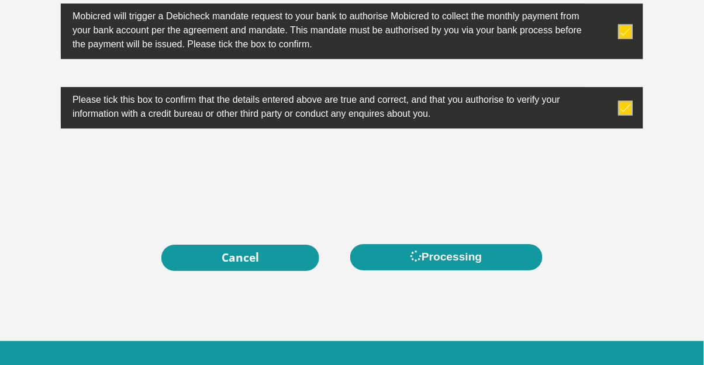
scroll to position [3875, 0]
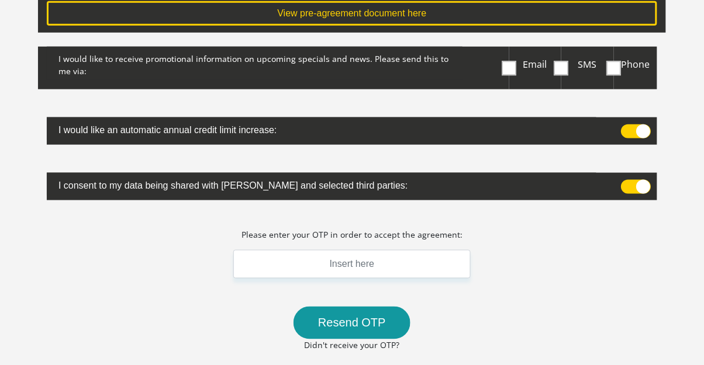
scroll to position [239, 0]
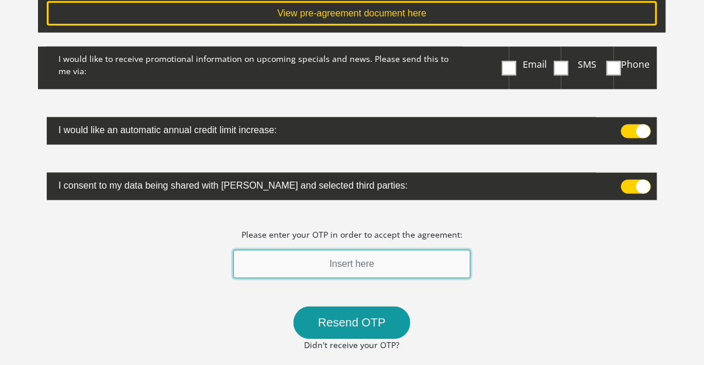
click at [442, 262] on input "text" at bounding box center [351, 264] width 237 height 29
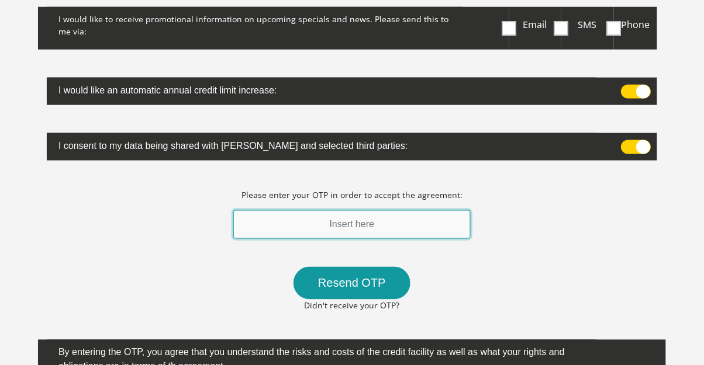
scroll to position [280, 0]
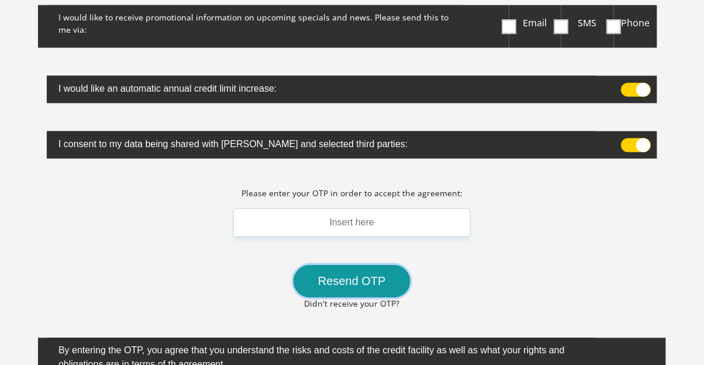
click at [348, 272] on button "Resend OTP" at bounding box center [351, 281] width 117 height 33
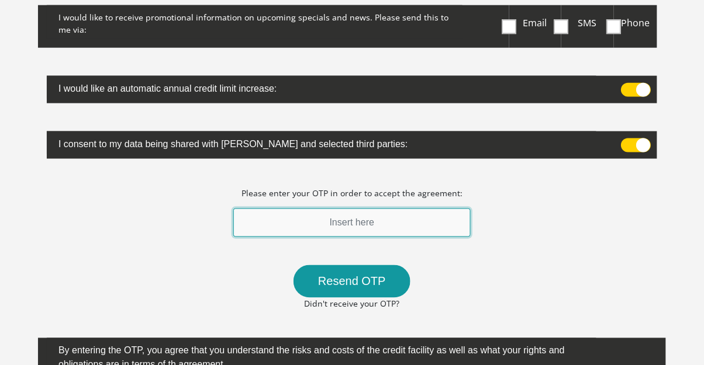
click at [333, 226] on input "text" at bounding box center [351, 223] width 237 height 29
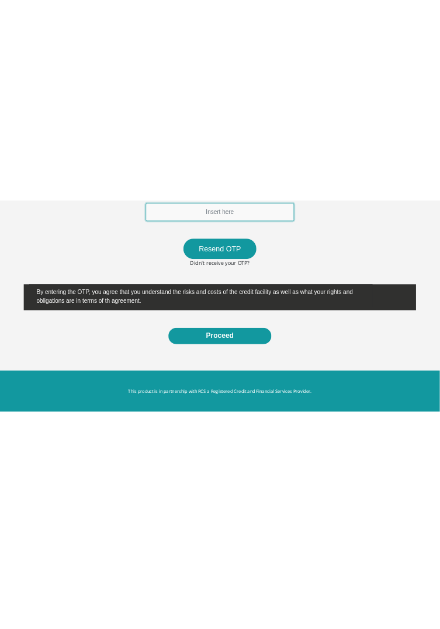
scroll to position [354, 0]
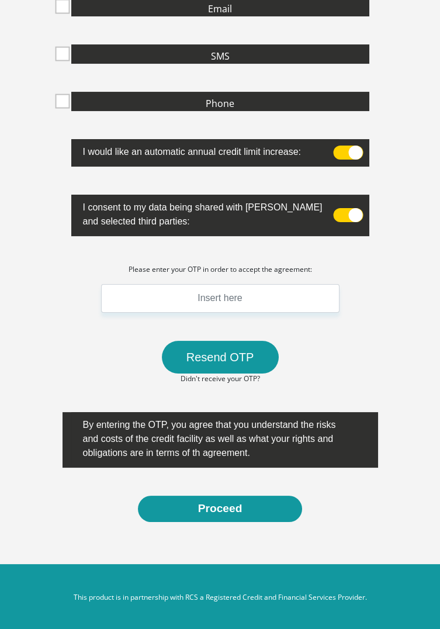
click at [371, 365] on div "I would like to receive promotional information on upcoming specials and news. …" at bounding box center [221, 233] width 316 height 606
